Goal: Transaction & Acquisition: Book appointment/travel/reservation

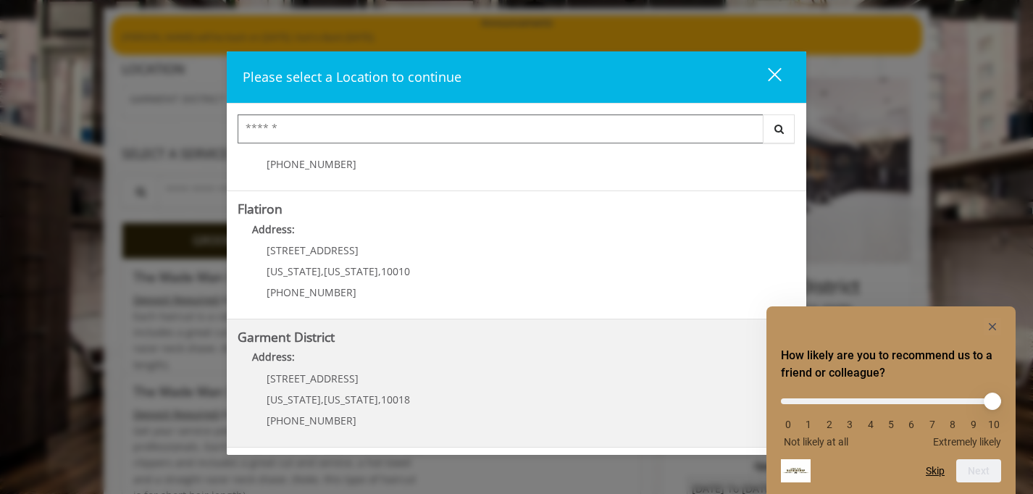
scroll to position [120, 0]
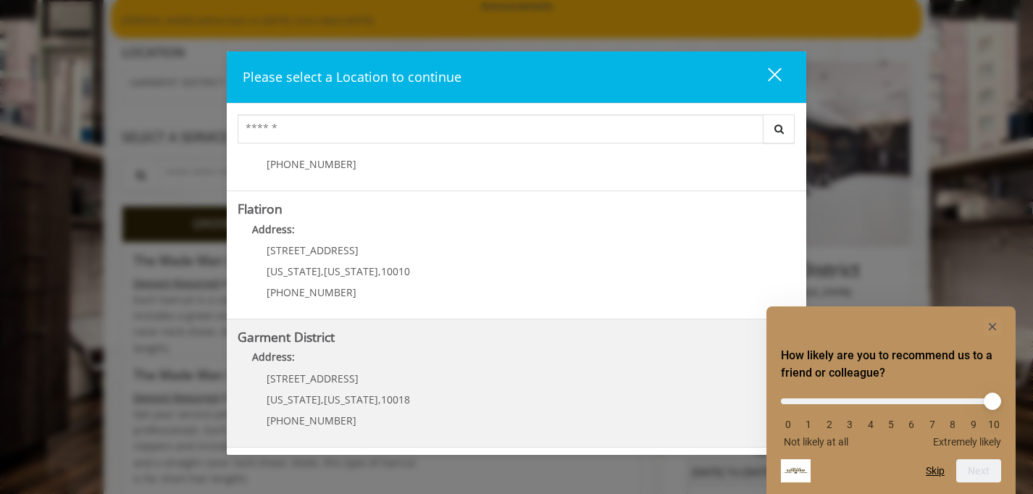
click at [353, 378] on p "1400 Broadway" at bounding box center [338, 378] width 143 height 11
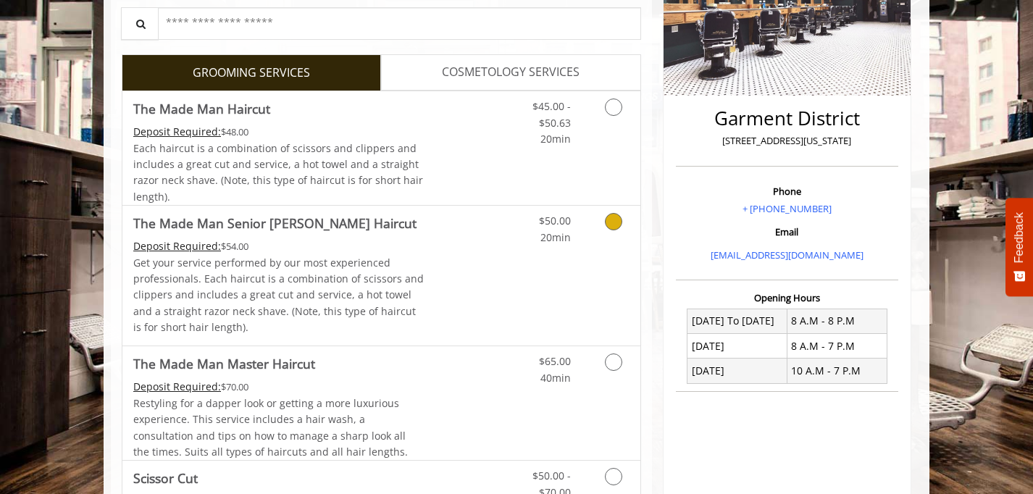
scroll to position [272, 0]
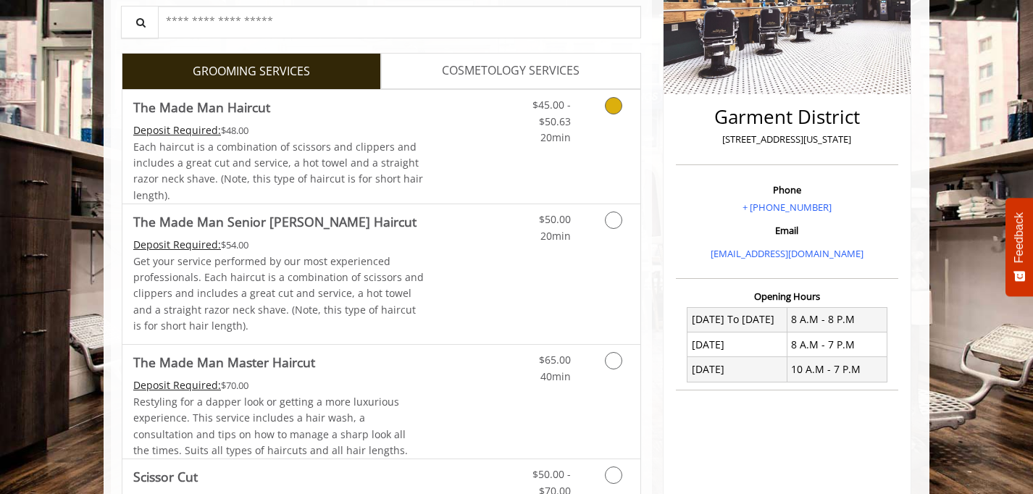
click at [606, 120] on link "Grooming services" at bounding box center [610, 118] width 37 height 56
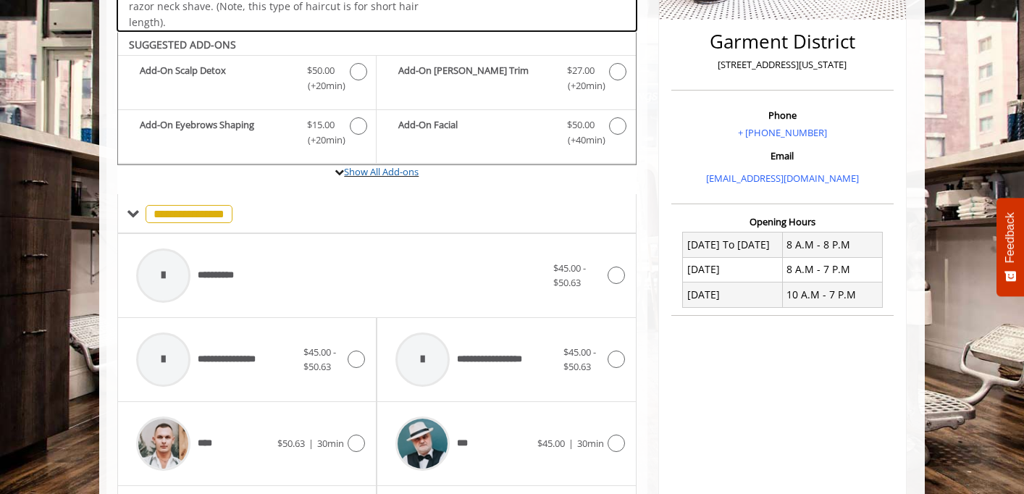
scroll to position [378, 0]
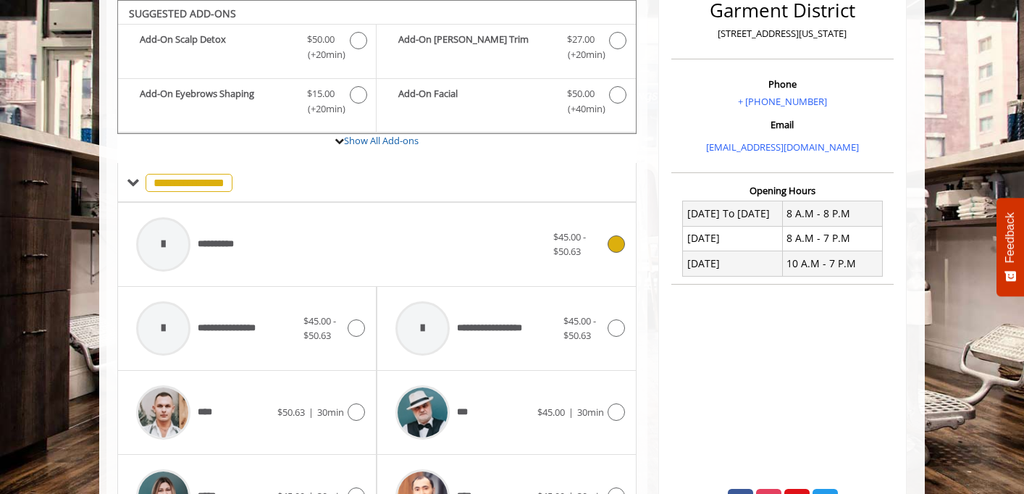
click at [233, 242] on span "**********" at bounding box center [222, 244] width 49 height 15
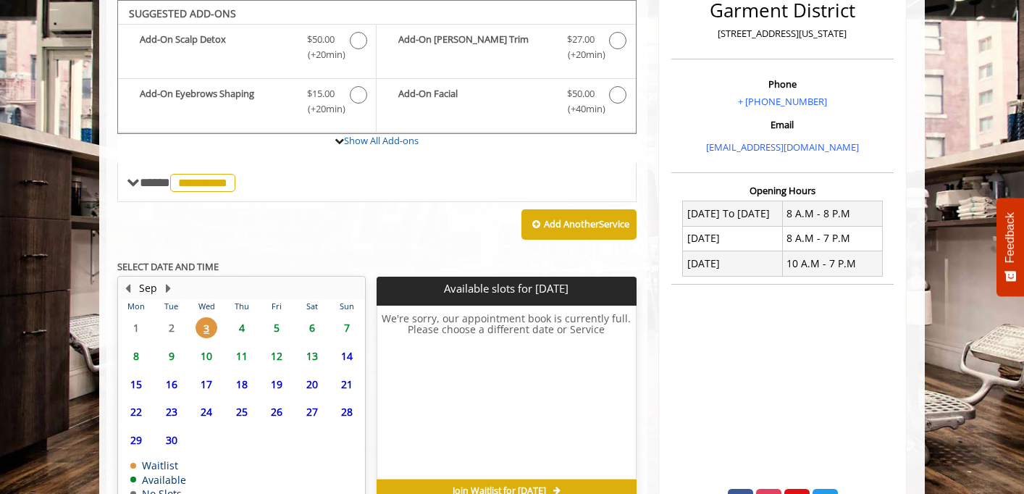
click at [137, 358] on span "8" at bounding box center [136, 355] width 22 height 21
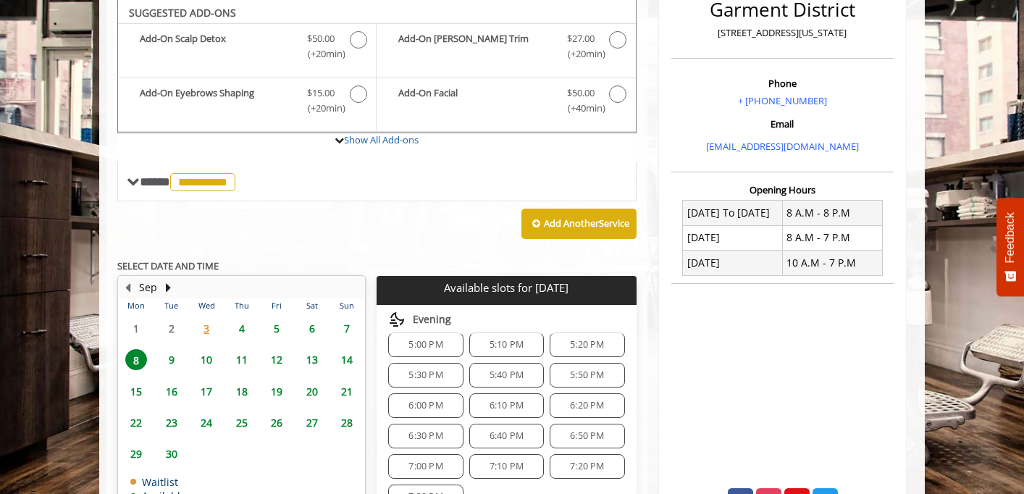
scroll to position [521, 0]
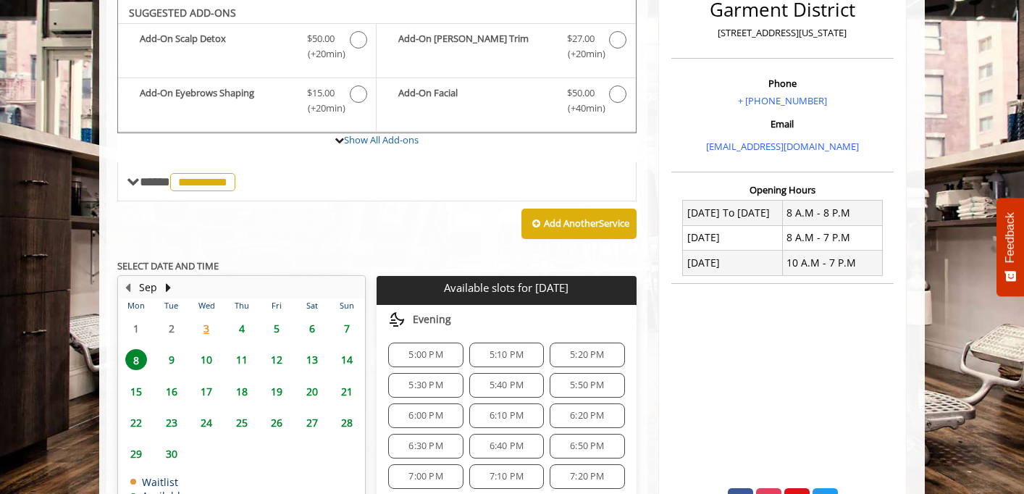
click at [434, 356] on span "5:00 PM" at bounding box center [425, 355] width 34 height 12
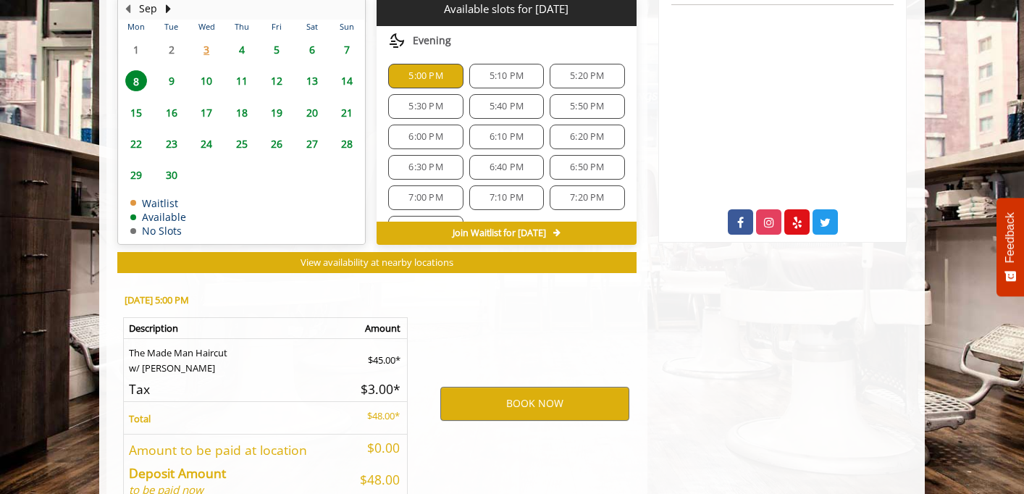
scroll to position [741, 0]
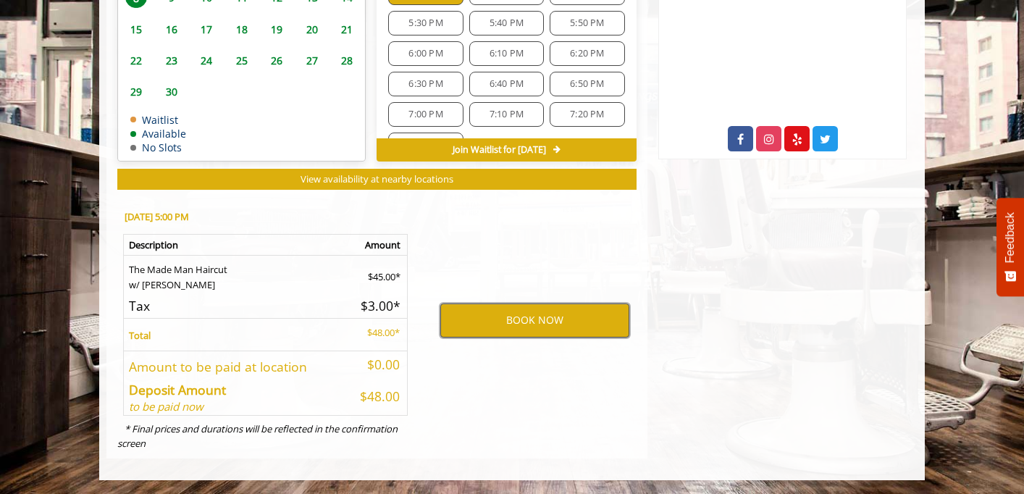
click at [491, 303] on button "BOOK NOW" at bounding box center [534, 319] width 189 height 33
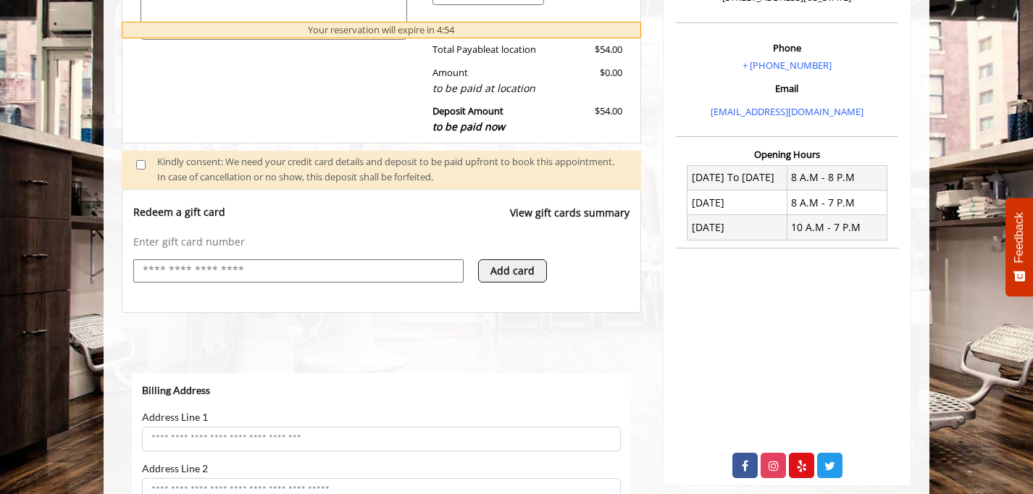
scroll to position [0, 0]
select select "***"
click at [576, 214] on link "View gift cards summary" at bounding box center [570, 220] width 120 height 30
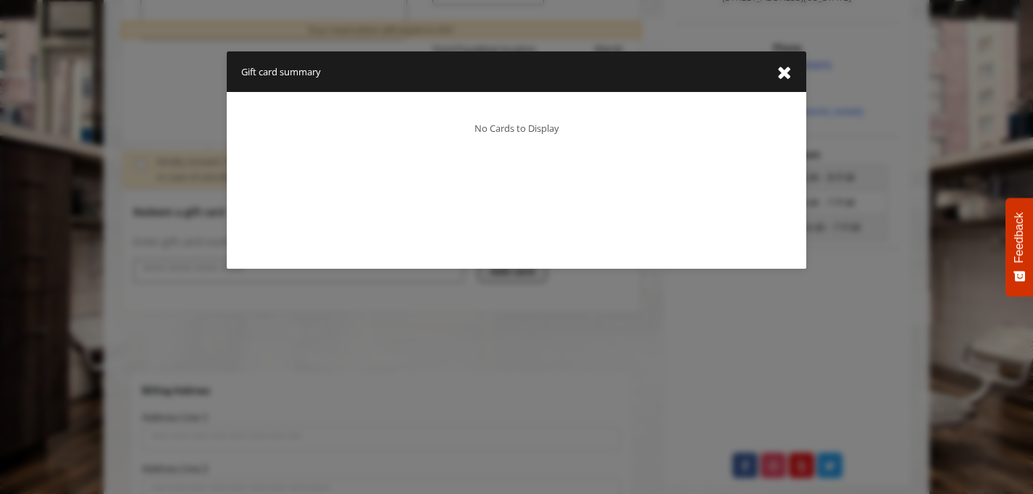
click at [779, 68] on icon "close gift card summary dialog" at bounding box center [784, 73] width 14 height 18
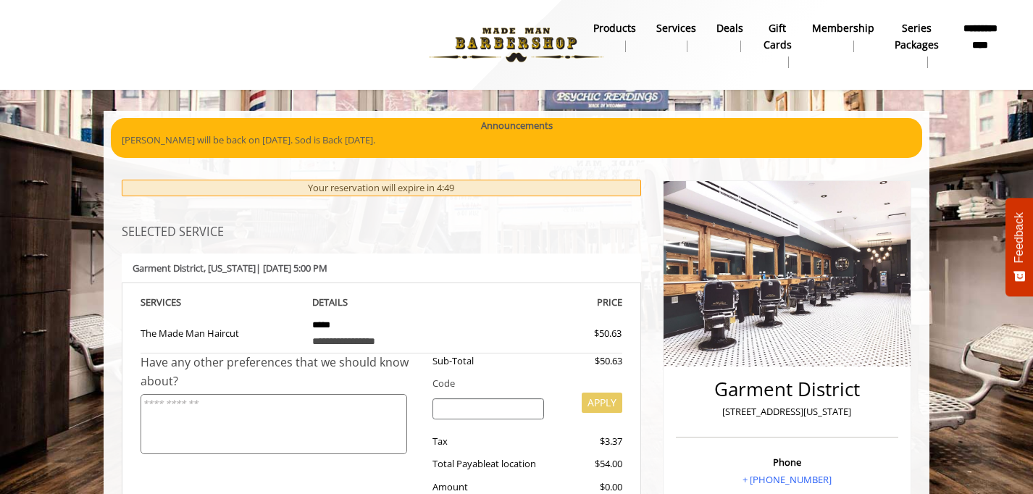
click at [778, 45] on b "gift cards" at bounding box center [777, 36] width 28 height 33
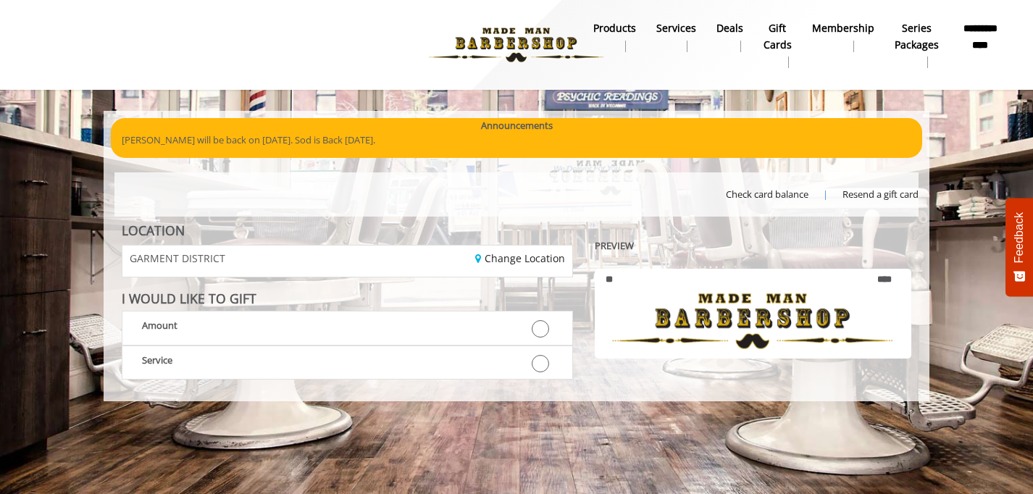
click at [768, 192] on span "Check card balance" at bounding box center [767, 194] width 83 height 15
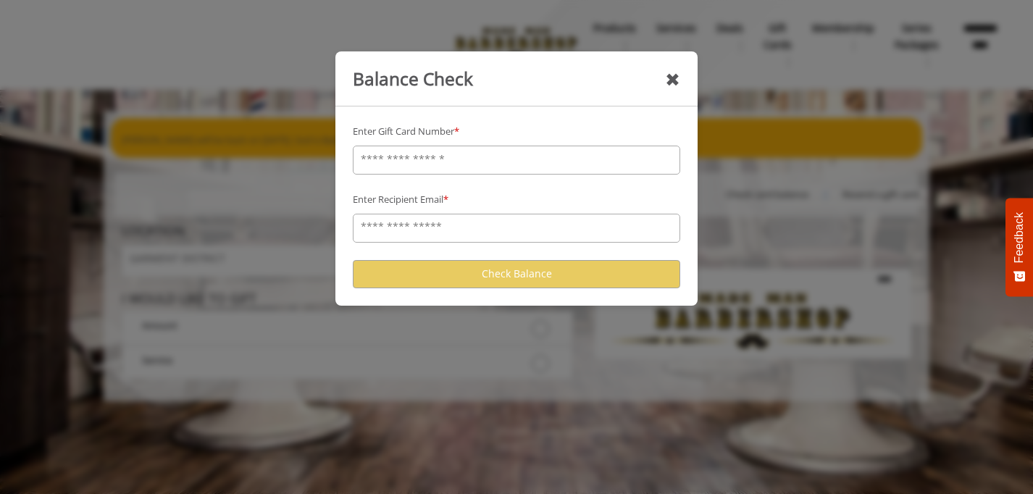
click at [671, 72] on div "✖" at bounding box center [672, 78] width 15 height 29
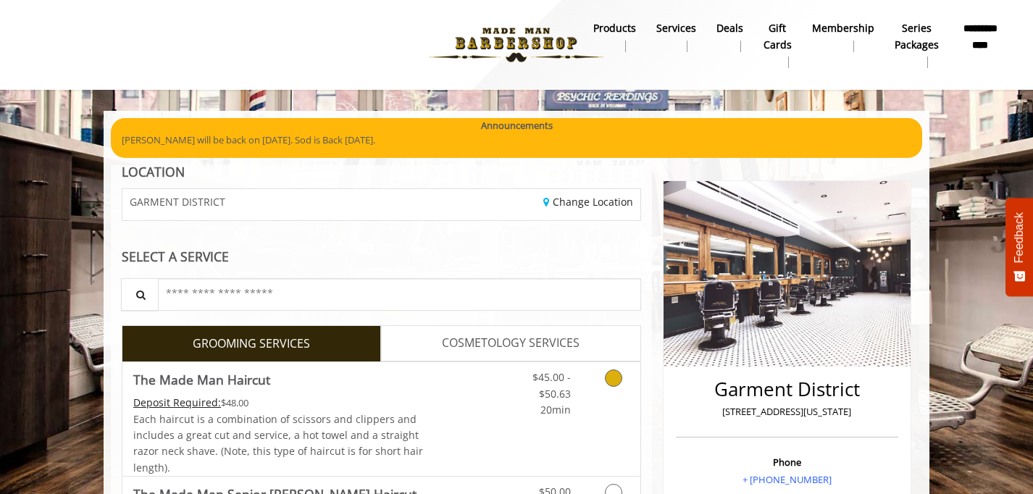
click at [618, 378] on icon "Grooming services" at bounding box center [613, 377] width 17 height 17
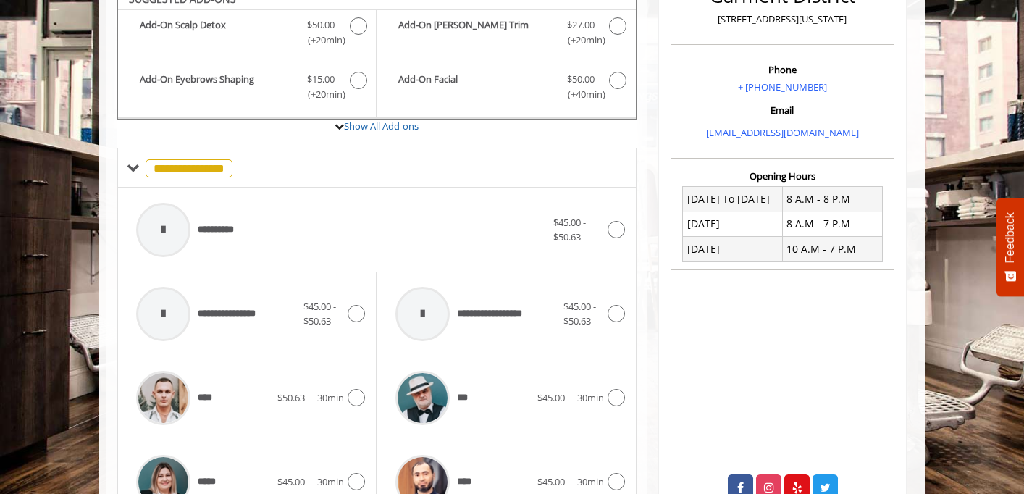
scroll to position [392, 0]
click at [626, 238] on div "**********" at bounding box center [376, 231] width 519 height 84
click at [618, 235] on icon at bounding box center [616, 230] width 17 height 17
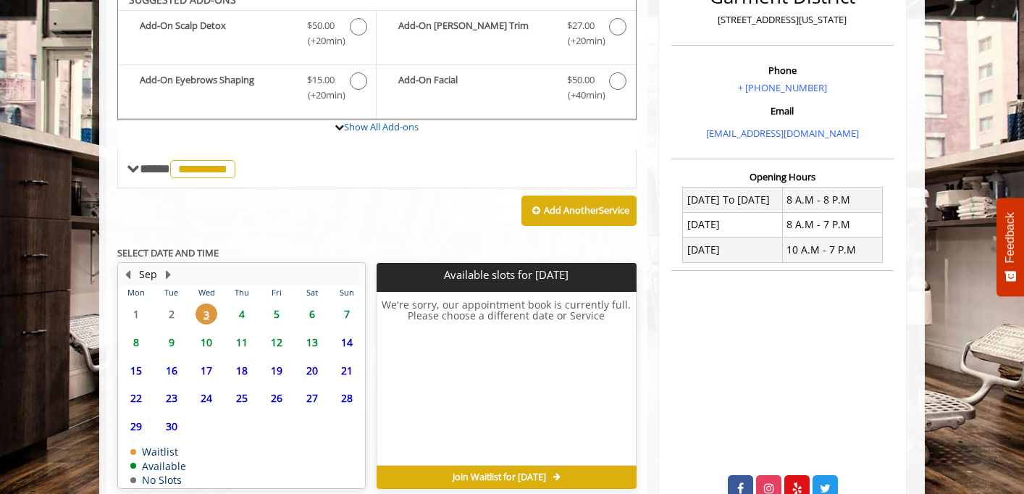
click at [177, 340] on span "9" at bounding box center [172, 342] width 22 height 21
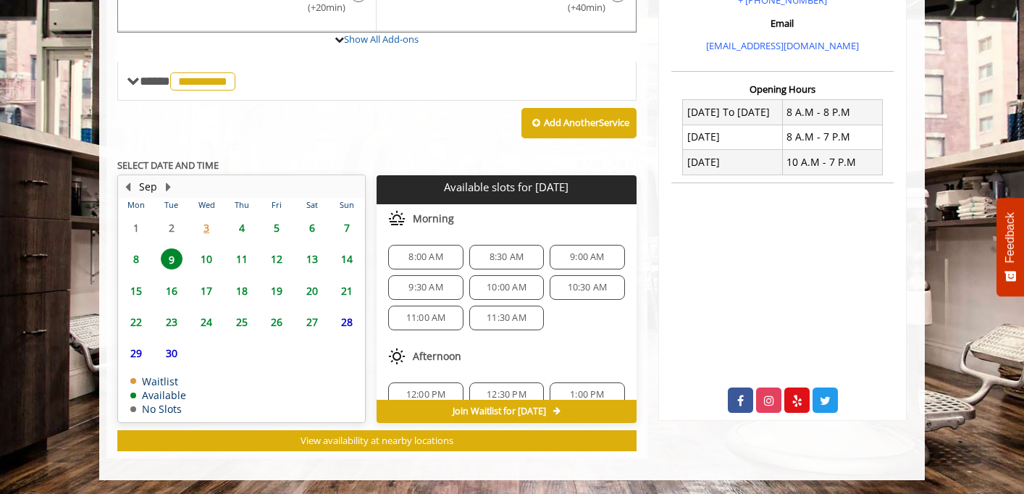
click at [137, 263] on span "8" at bounding box center [136, 258] width 22 height 21
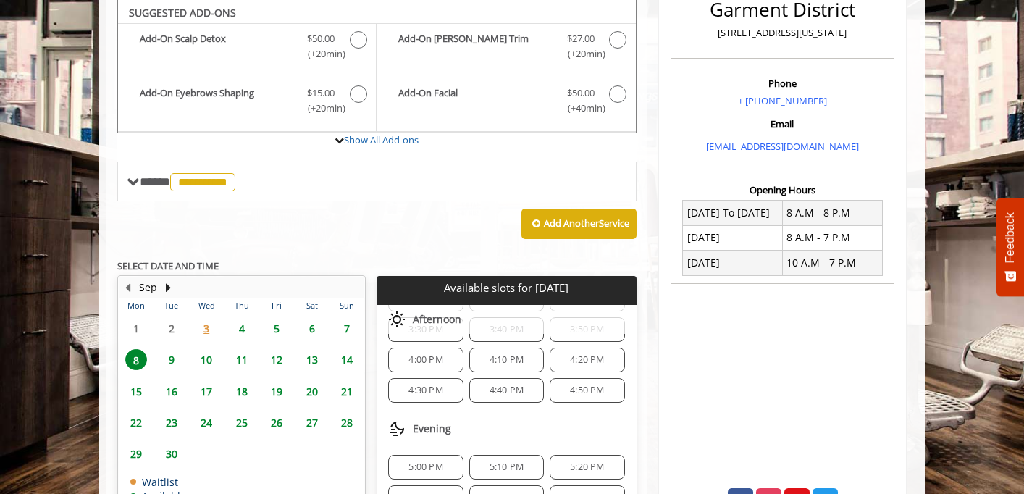
scroll to position [410, 0]
click at [431, 458] on div "5:00 PM" at bounding box center [425, 466] width 75 height 25
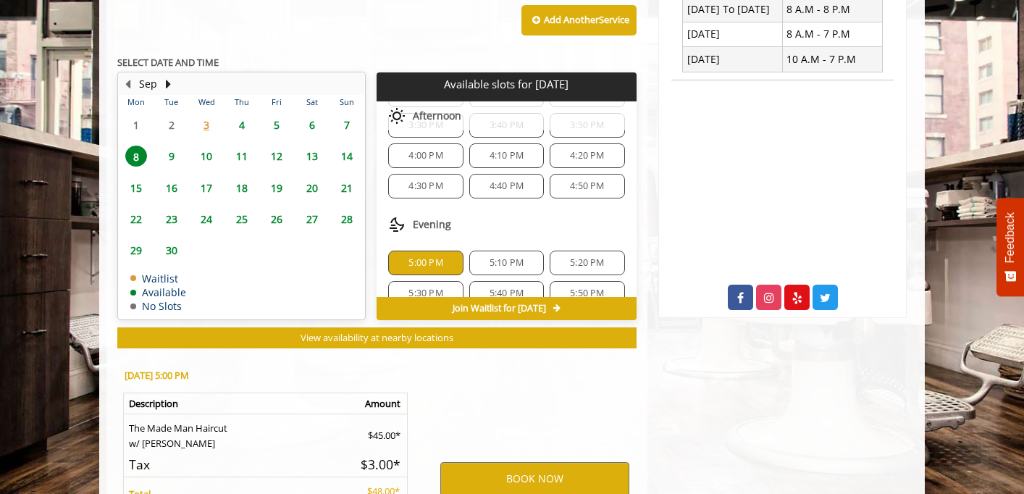
scroll to position [741, 0]
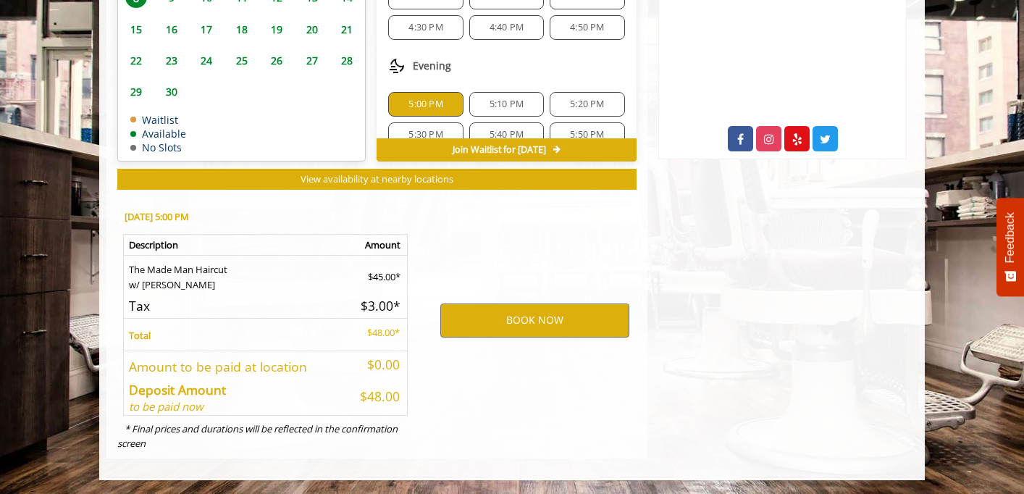
click at [497, 300] on div "BOOK NOW" at bounding box center [534, 320] width 225 height 247
click at [492, 312] on button "BOOK NOW" at bounding box center [534, 319] width 189 height 33
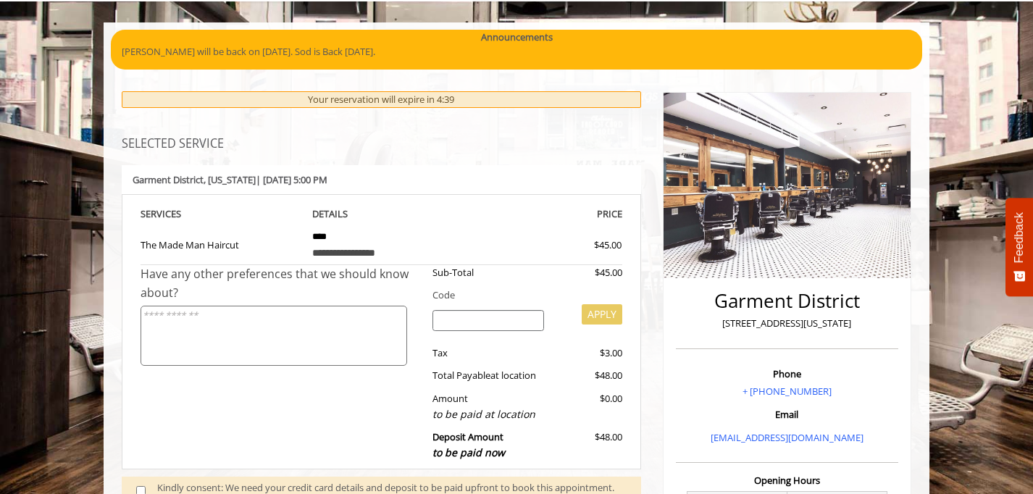
scroll to position [0, 0]
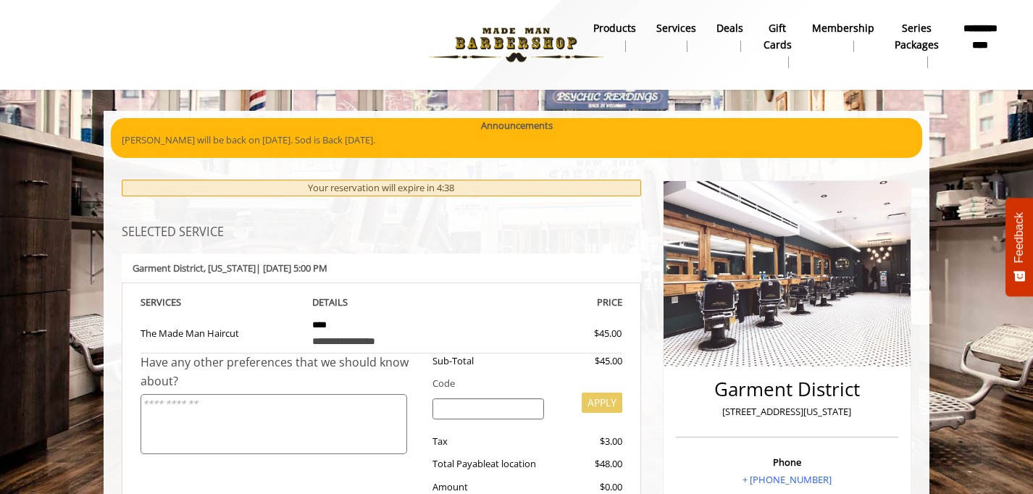
click at [789, 36] on b "gift cards" at bounding box center [777, 36] width 28 height 33
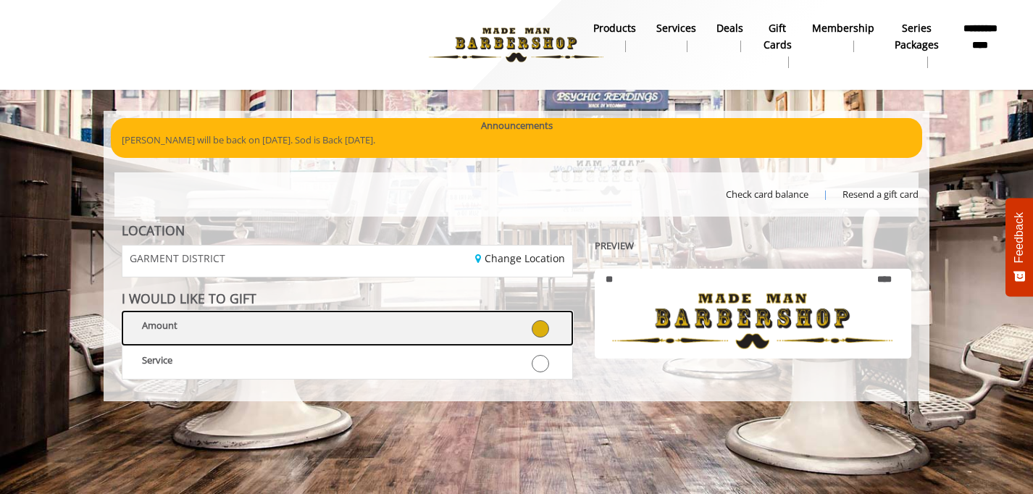
click at [543, 330] on icon at bounding box center [540, 328] width 17 height 17
